Goal: Task Accomplishment & Management: Complete application form

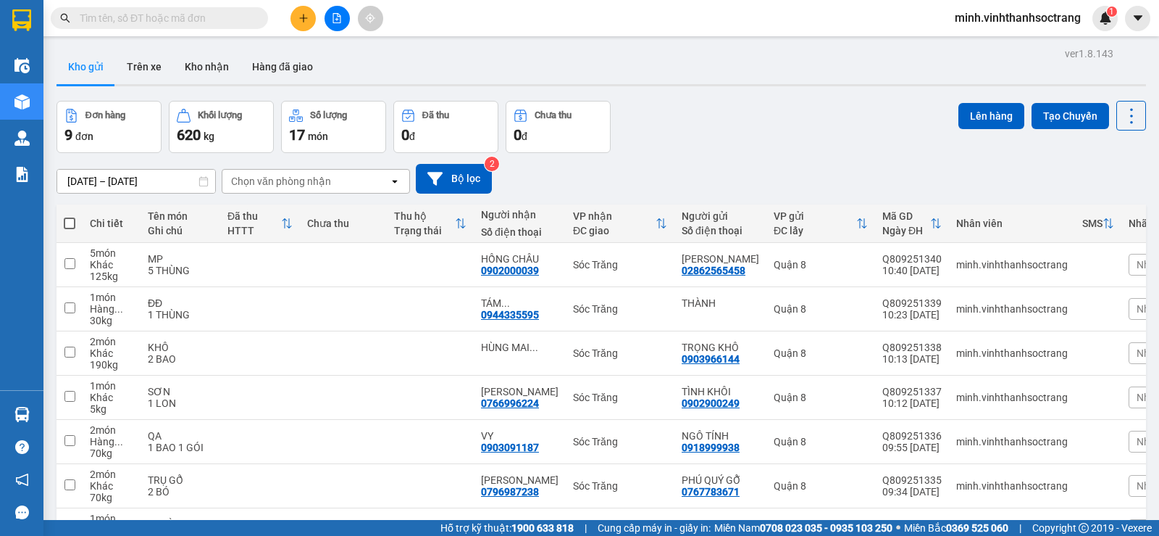
click at [305, 22] on icon "plus" at bounding box center [304, 18] width 10 height 10
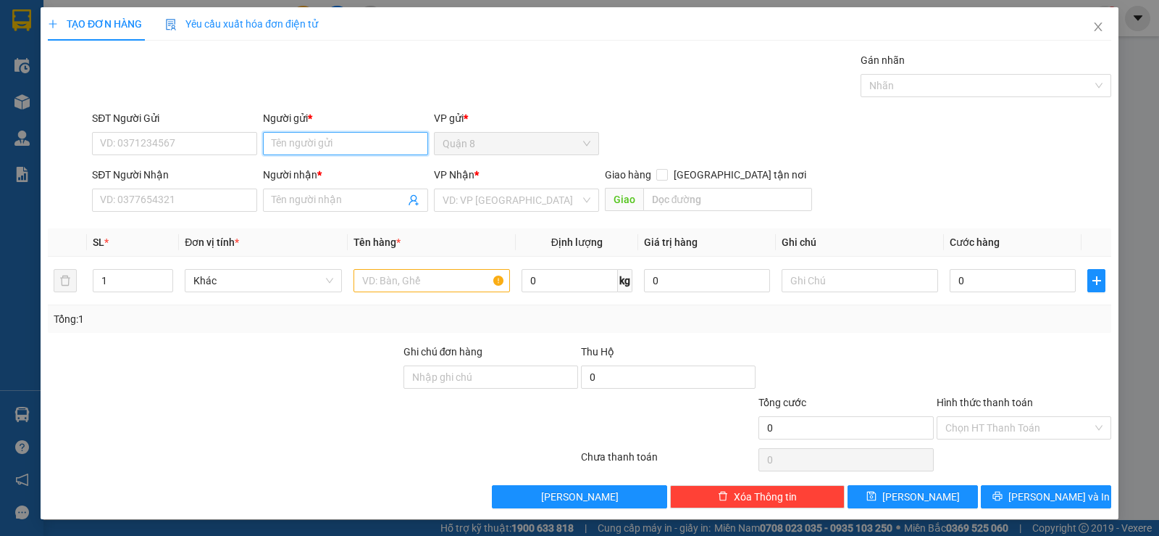
click at [312, 139] on input "Người gửi *" at bounding box center [345, 143] width 165 height 23
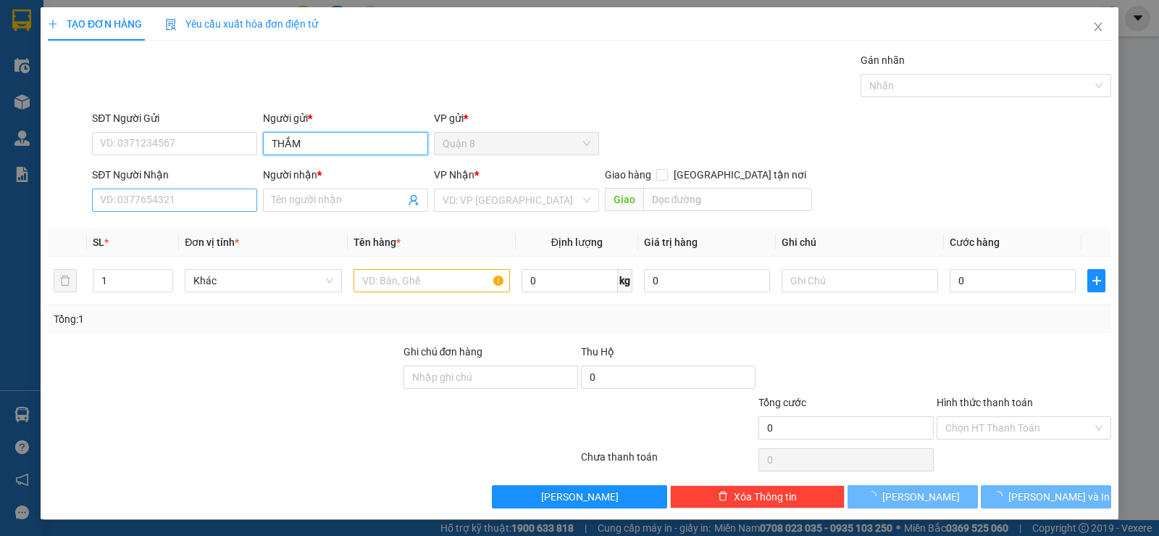
type input "THẮM"
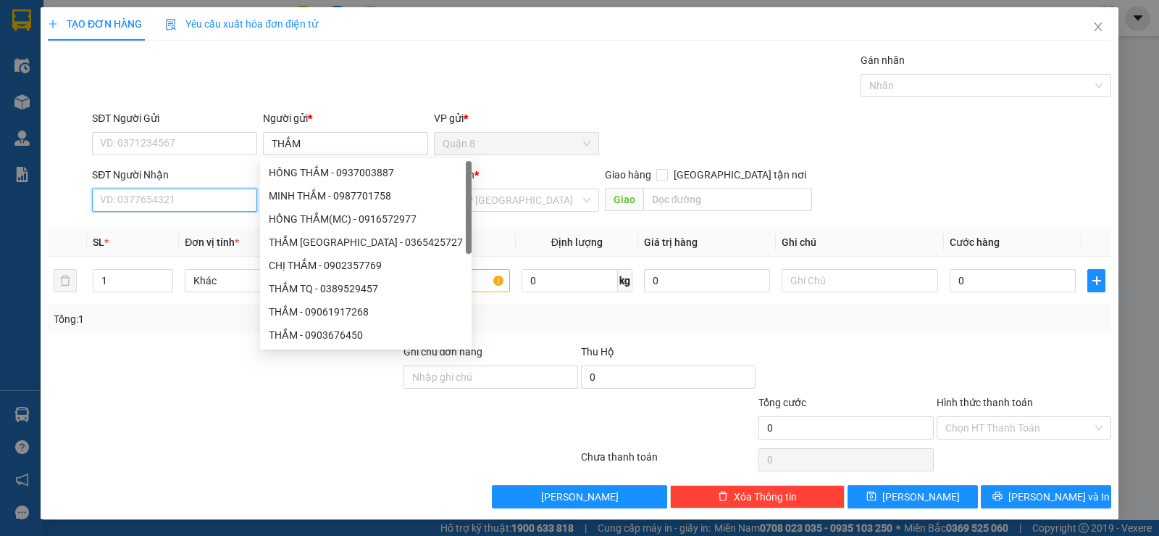
click at [220, 196] on input "SĐT Người Nhận" at bounding box center [174, 199] width 165 height 23
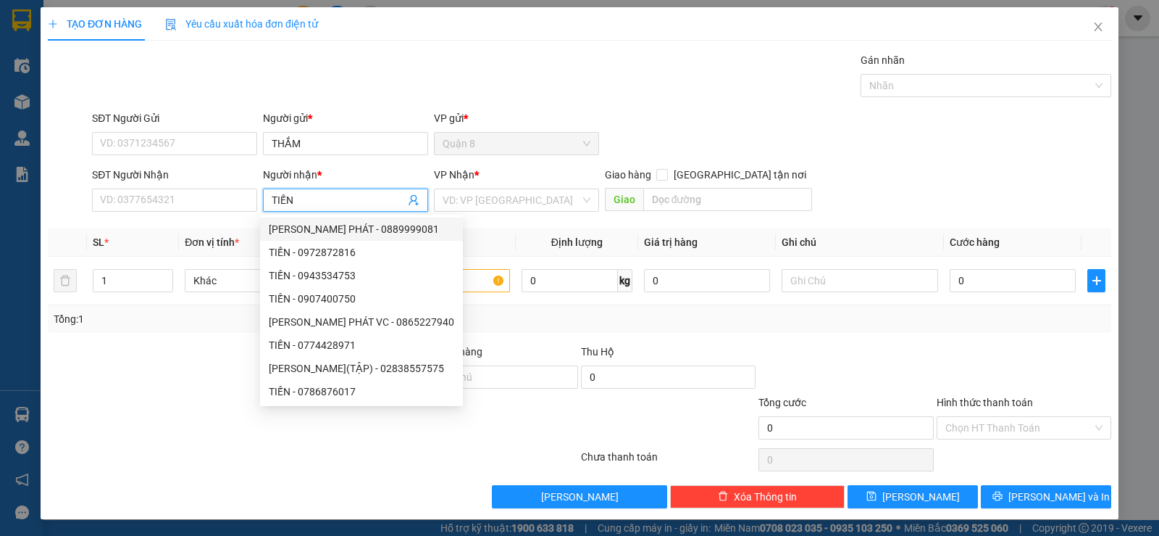
click at [380, 196] on input "TIẾN" at bounding box center [338, 200] width 133 height 16
type input "TIẾN"
click at [402, 139] on input "THẮM" at bounding box center [345, 143] width 165 height 23
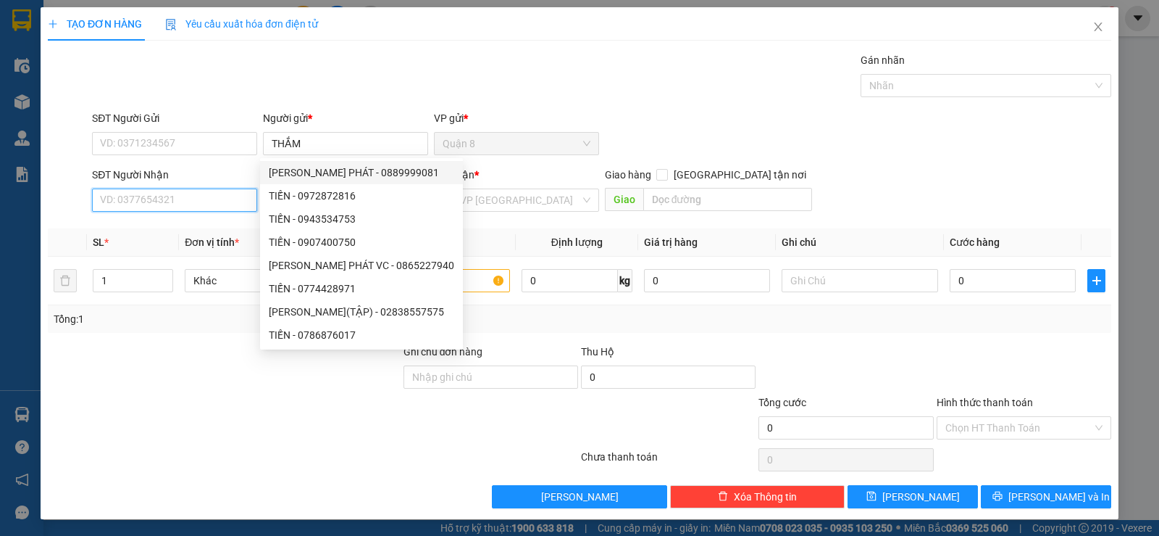
click at [204, 197] on input "SĐT Người Nhận" at bounding box center [174, 199] width 165 height 23
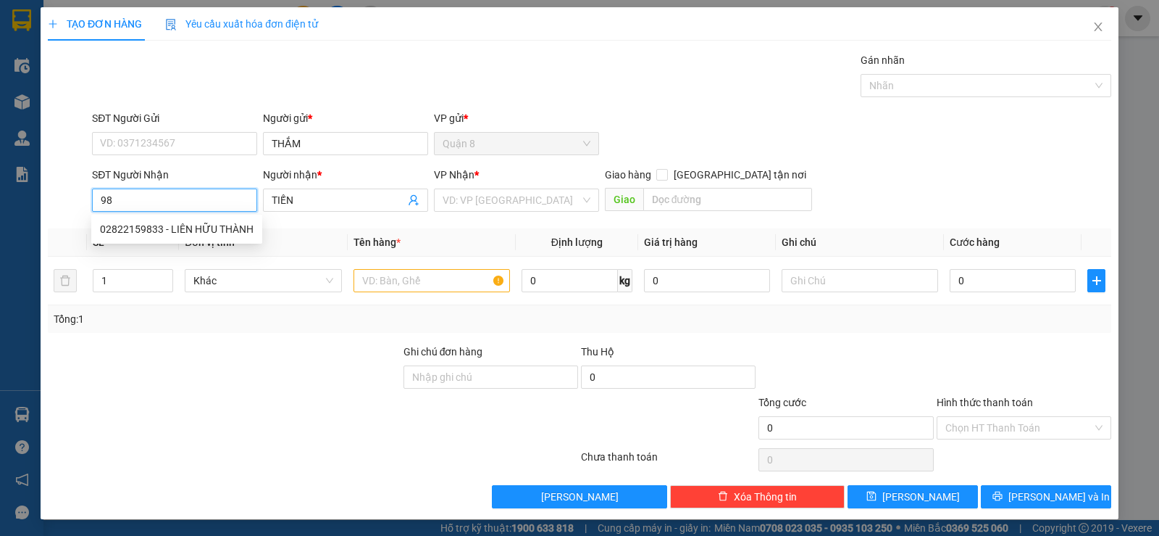
type input "9"
click at [130, 232] on div "0964833859 - TIẾN" at bounding box center [195, 229] width 190 height 16
type input "0964833859"
type input "TIẾN"
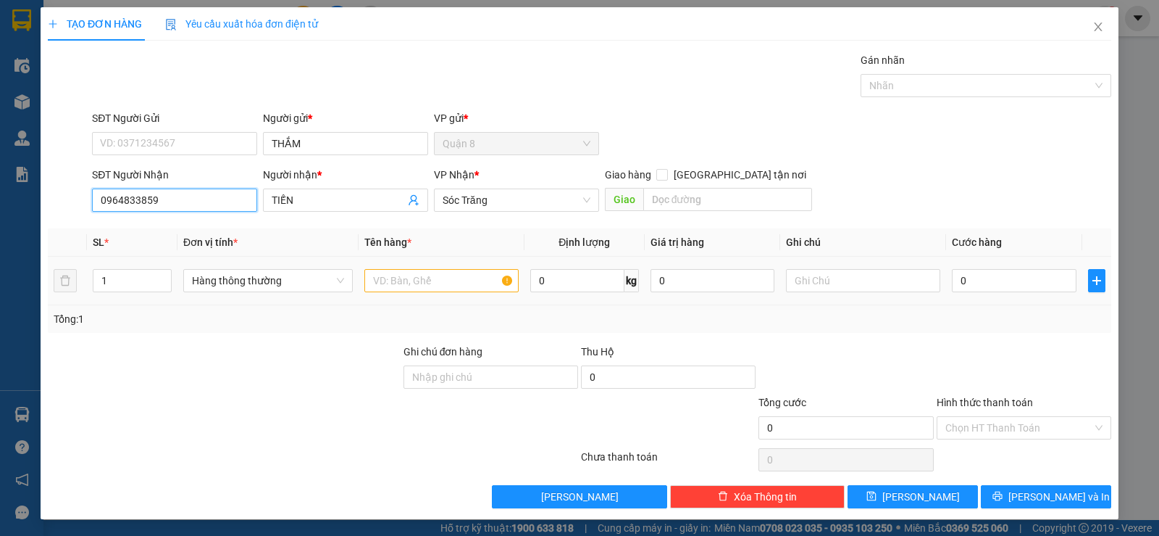
type input "0964833859"
click at [407, 280] on input "text" at bounding box center [442, 280] width 154 height 23
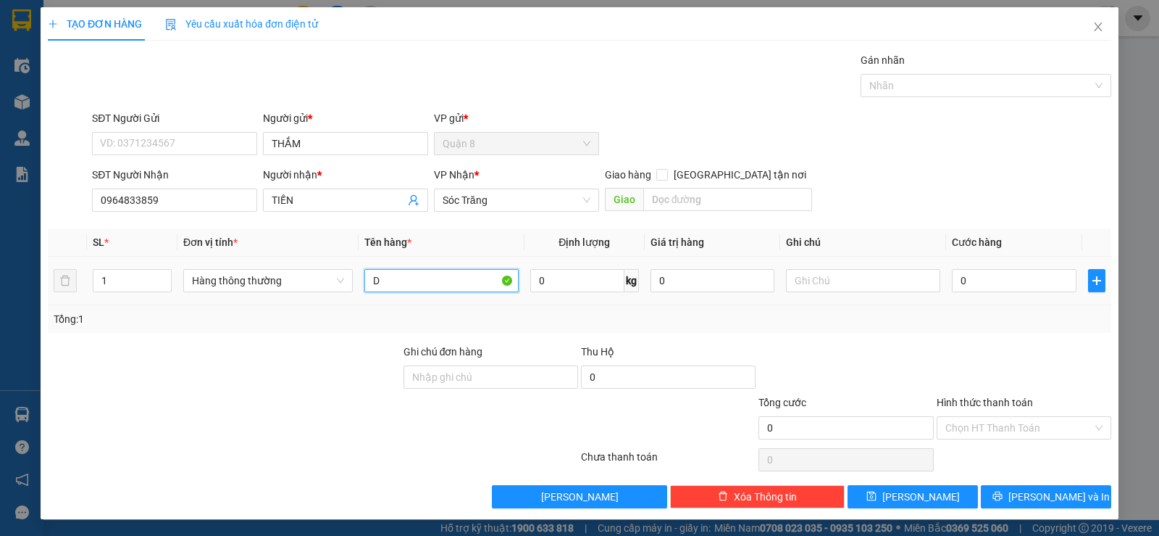
type input "D"
type input "ĐỒ"
type input "20"
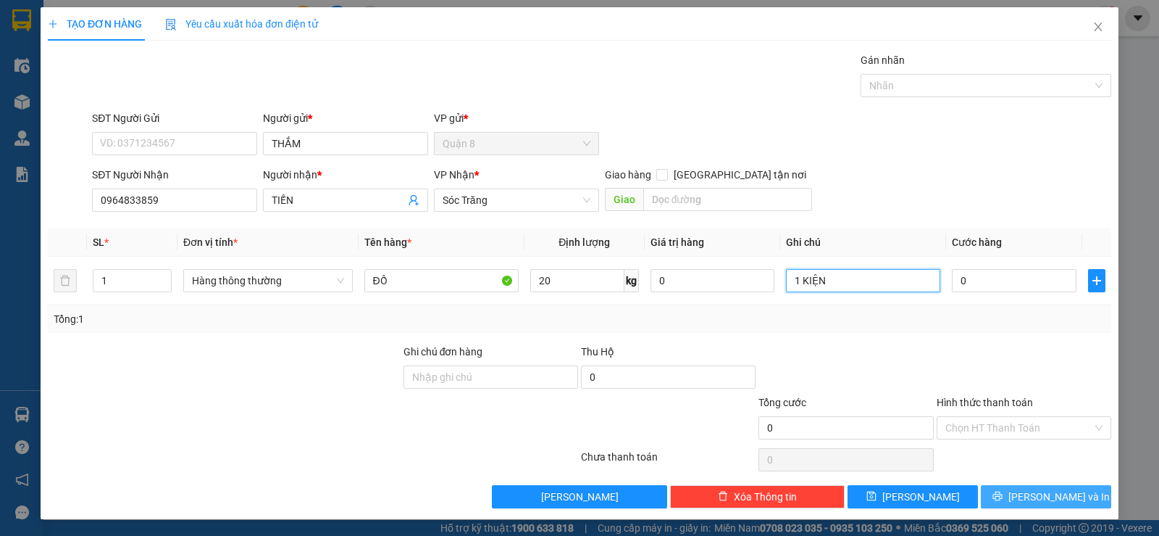
type input "1 KIỆN"
click at [1054, 501] on span "Lưu và In" at bounding box center [1059, 496] width 101 height 16
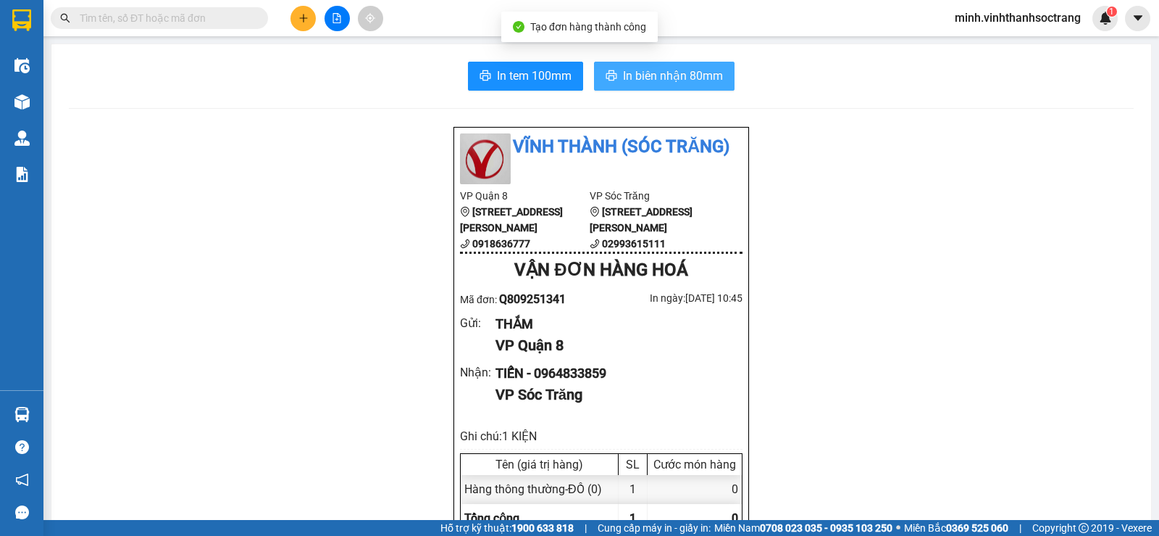
click at [689, 75] on span "In biên nhận 80mm" at bounding box center [673, 76] width 100 height 18
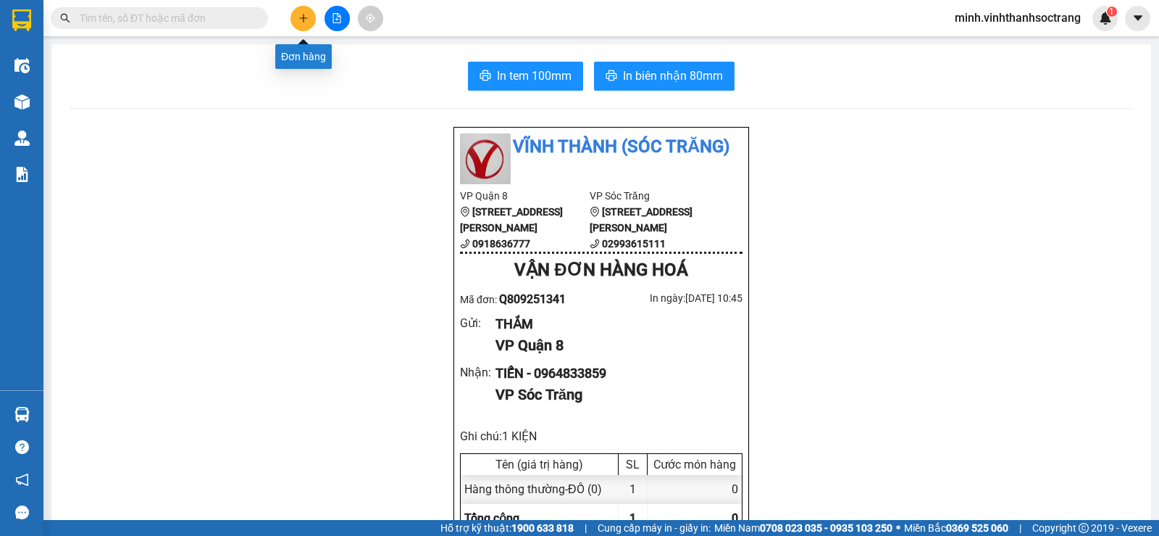
click at [301, 14] on icon "plus" at bounding box center [304, 18] width 10 height 10
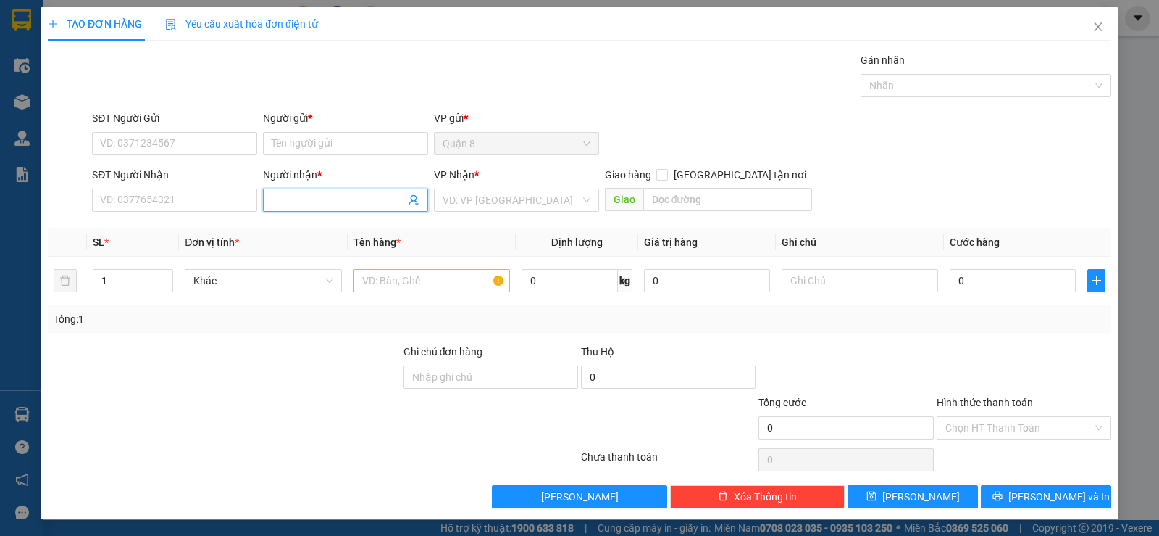
click at [298, 199] on input "Người nhận *" at bounding box center [338, 200] width 133 height 16
type input "TRANG KHẢI NGUYÊN"
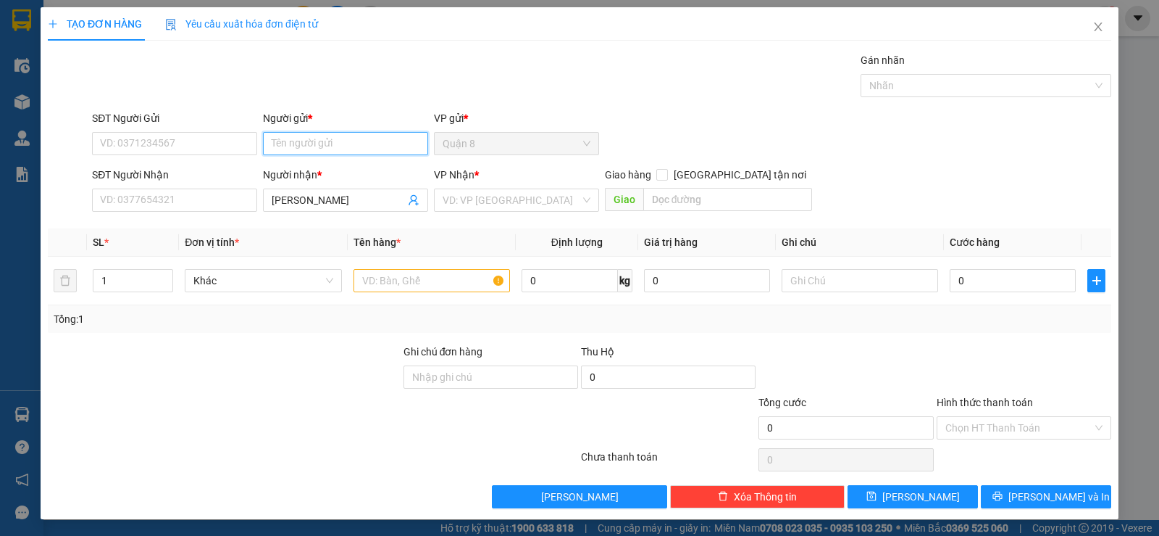
click at [312, 142] on input "Người gửi *" at bounding box center [345, 143] width 165 height 23
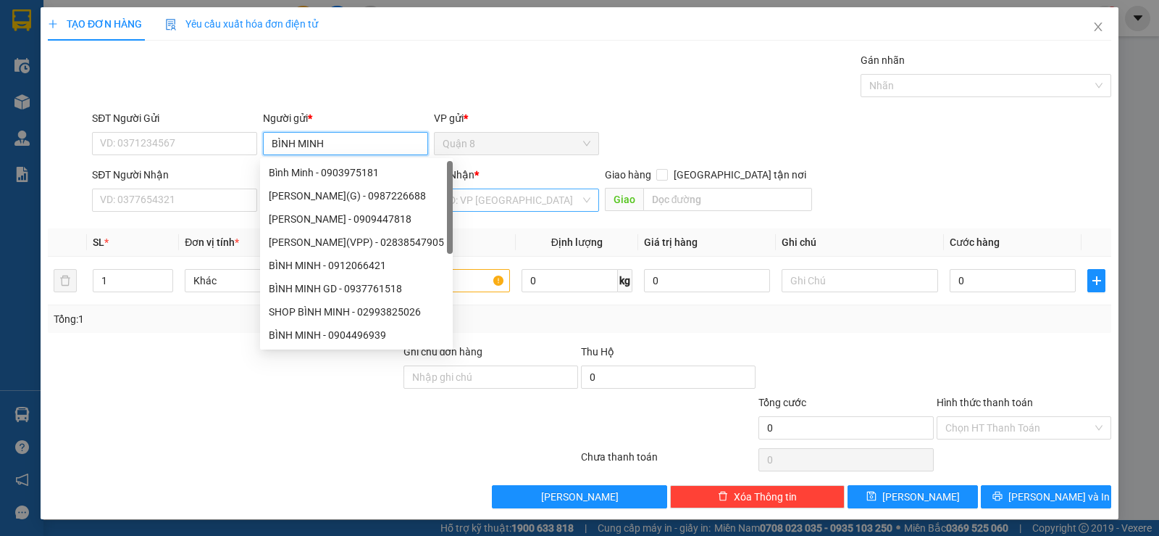
type input "BÌNH MINH"
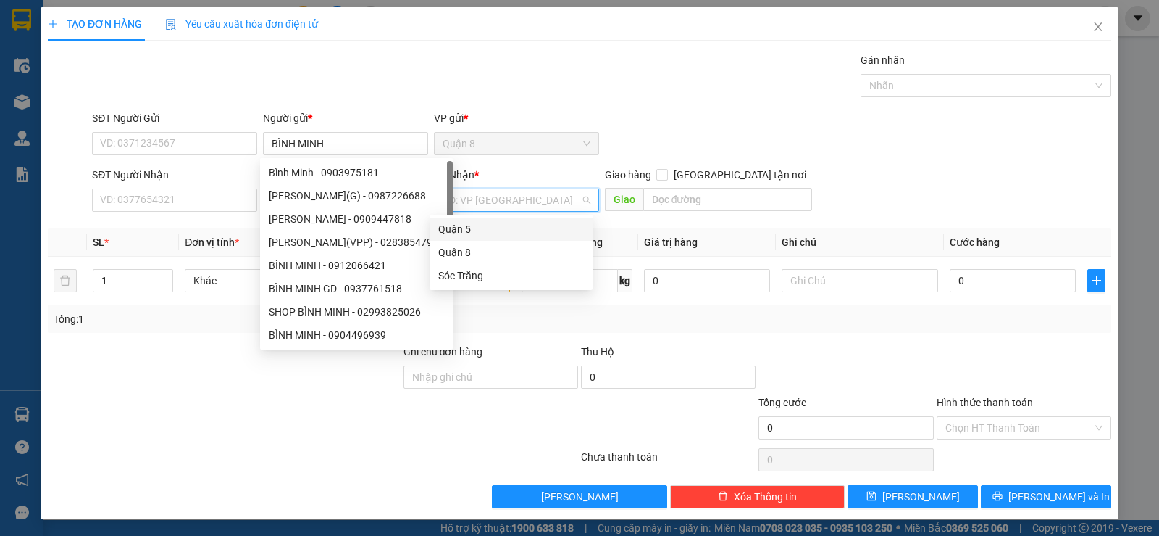
click at [477, 201] on input "search" at bounding box center [512, 200] width 138 height 22
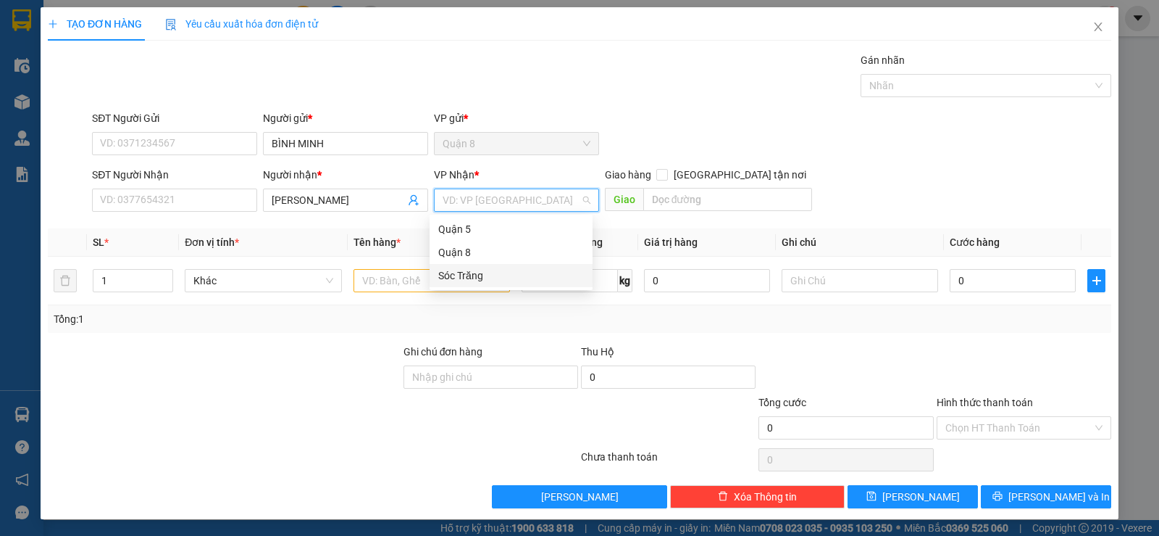
click at [454, 267] on div "Sóc Trăng" at bounding box center [511, 275] width 146 height 16
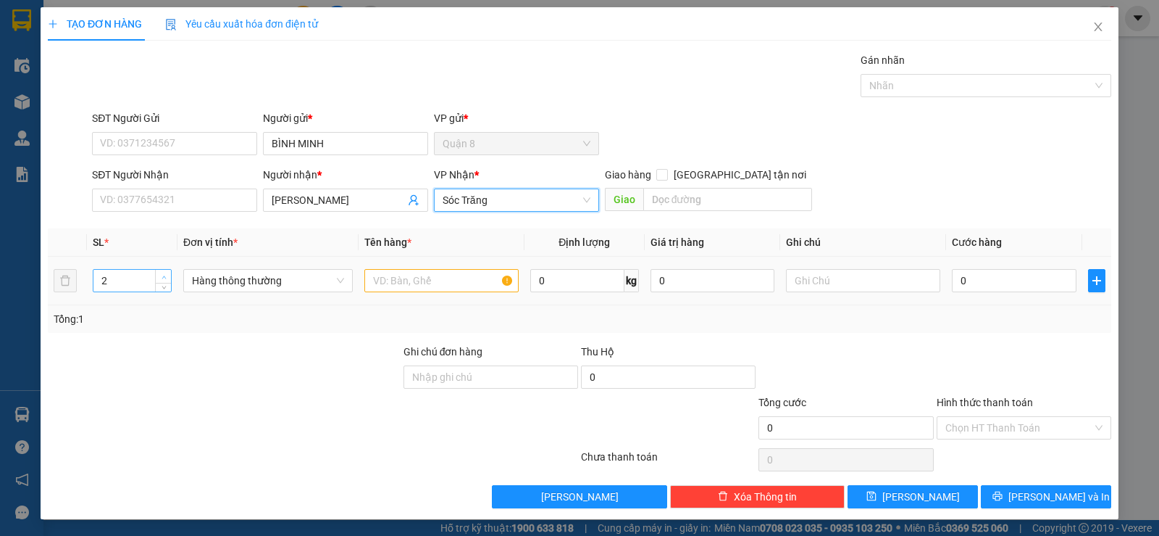
click at [162, 275] on icon "up" at bounding box center [164, 277] width 5 height 5
type input "5"
click at [162, 275] on icon "up" at bounding box center [164, 277] width 5 height 5
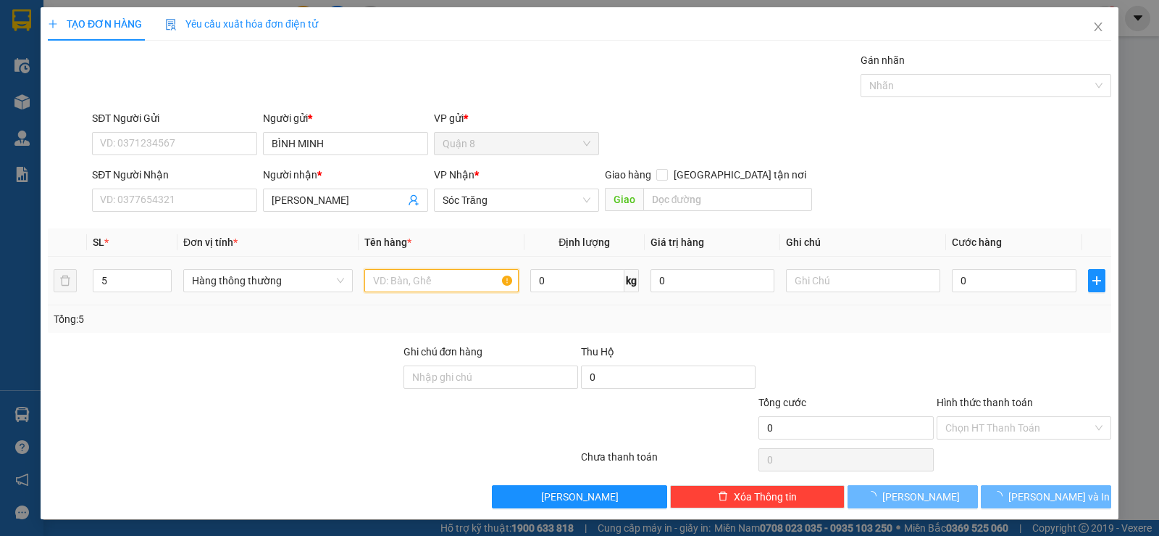
click at [378, 272] on input "text" at bounding box center [442, 280] width 154 height 23
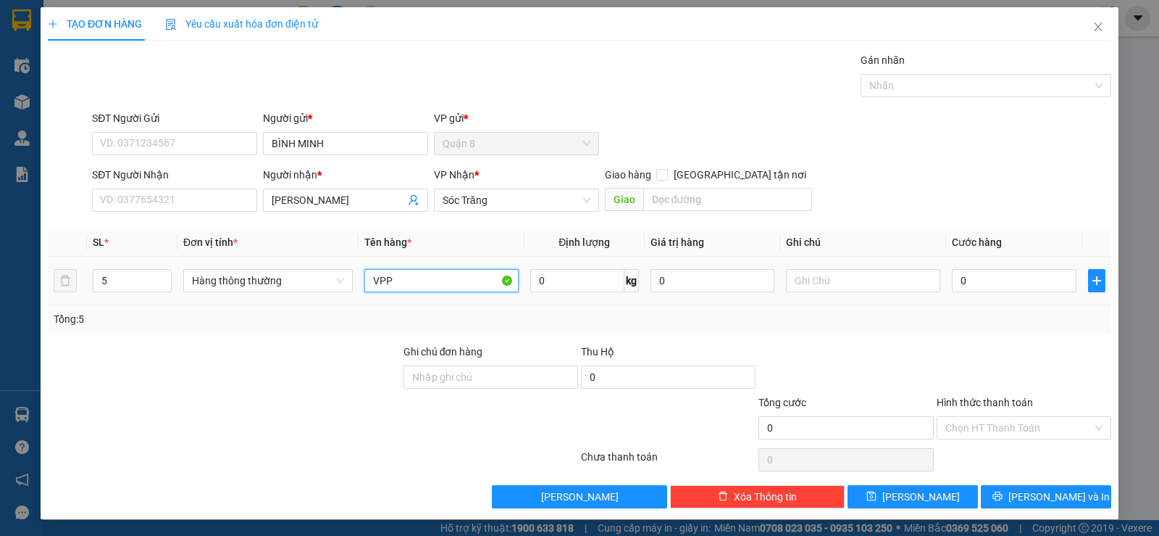
type input "VPP"
type input "200"
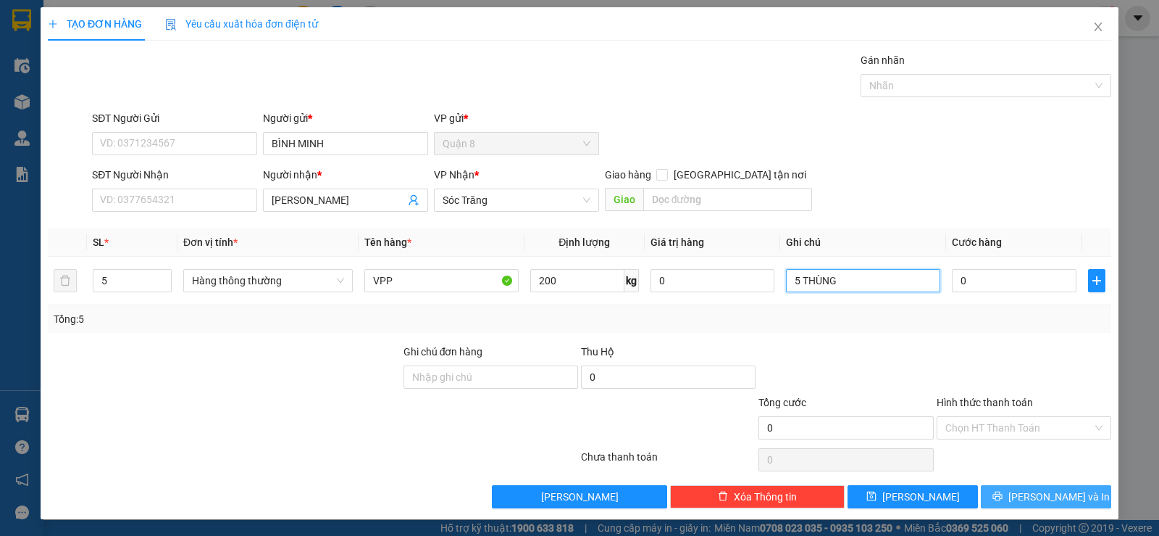
type input "5 THÙNG"
click at [1009, 505] on button "Lưu và In" at bounding box center [1046, 496] width 130 height 23
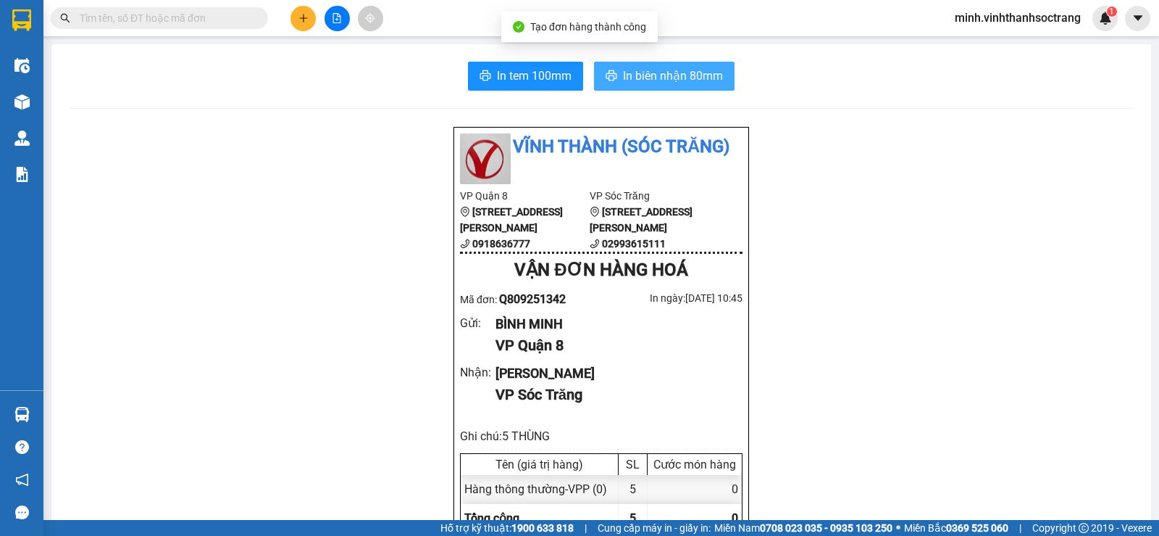
click at [691, 74] on span "In biên nhận 80mm" at bounding box center [673, 76] width 100 height 18
